Goal: Information Seeking & Learning: Learn about a topic

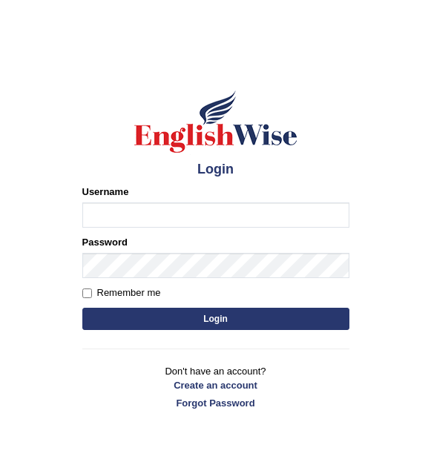
click at [99, 289] on form "Please fix the following errors: Username Password Remember me Login" at bounding box center [215, 259] width 267 height 149
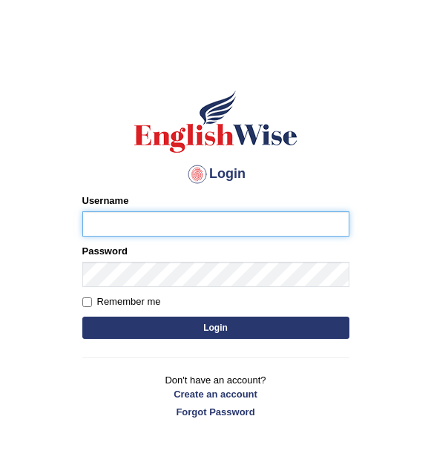
click at [147, 230] on input "Username" at bounding box center [215, 224] width 267 height 25
type input "Fely_1975"
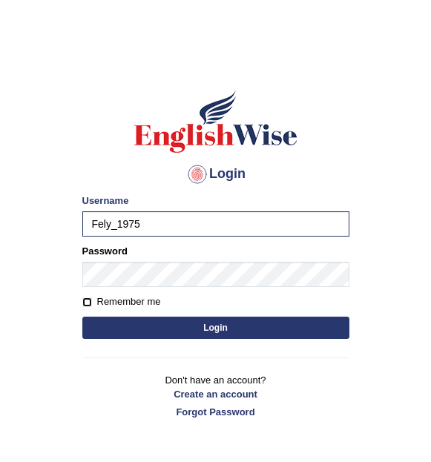
click at [90, 302] on input "Remember me" at bounding box center [87, 303] width 10 height 10
checkbox input "true"
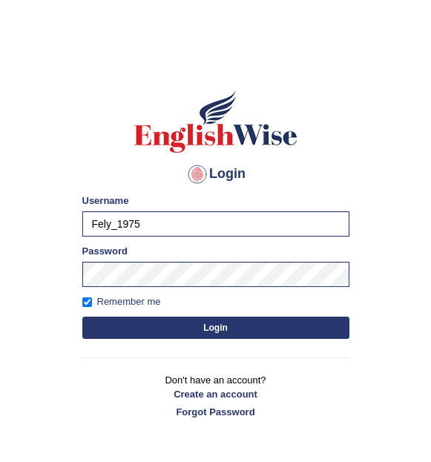
click at [125, 329] on button "Login" at bounding box center [215, 328] width 267 height 22
drag, startPoint x: 125, startPoint y: 329, endPoint x: 223, endPoint y: 86, distance: 262.0
click at [223, 86] on div "Login Please fix the following errors: Username Fely_1975 Password Remember me …" at bounding box center [216, 254] width 292 height 372
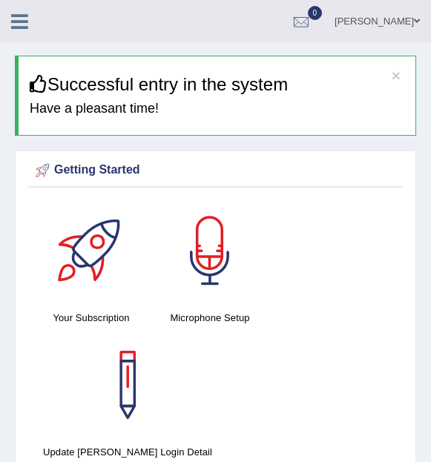
click at [15, 22] on icon at bounding box center [19, 21] width 17 height 19
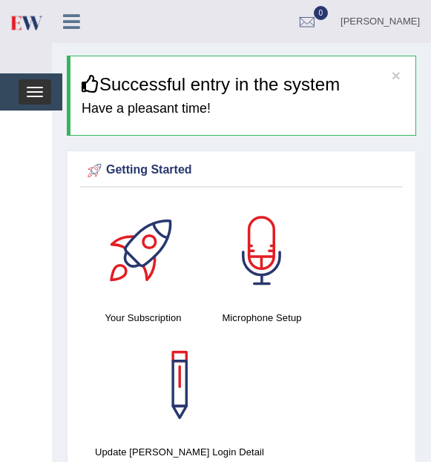
click at [34, 94] on button "Toggle navigation" at bounding box center [35, 91] width 33 height 25
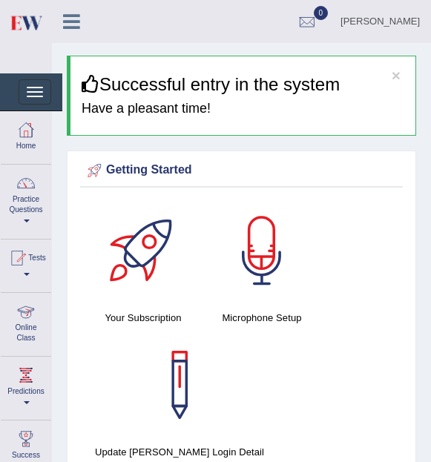
click at [27, 330] on link "Online Class" at bounding box center [26, 322] width 50 height 59
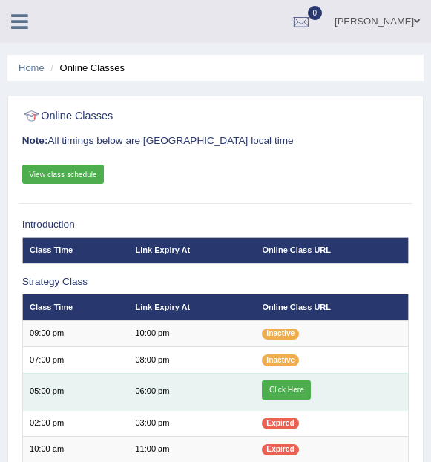
click at [293, 389] on link "Click Here" at bounding box center [286, 390] width 49 height 19
click at [282, 395] on link "Click Here" at bounding box center [286, 390] width 49 height 19
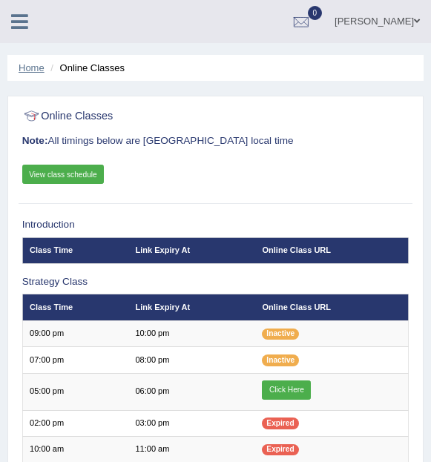
click at [30, 68] on link "Home" at bounding box center [32, 67] width 26 height 11
